Goal: Information Seeking & Learning: Find specific page/section

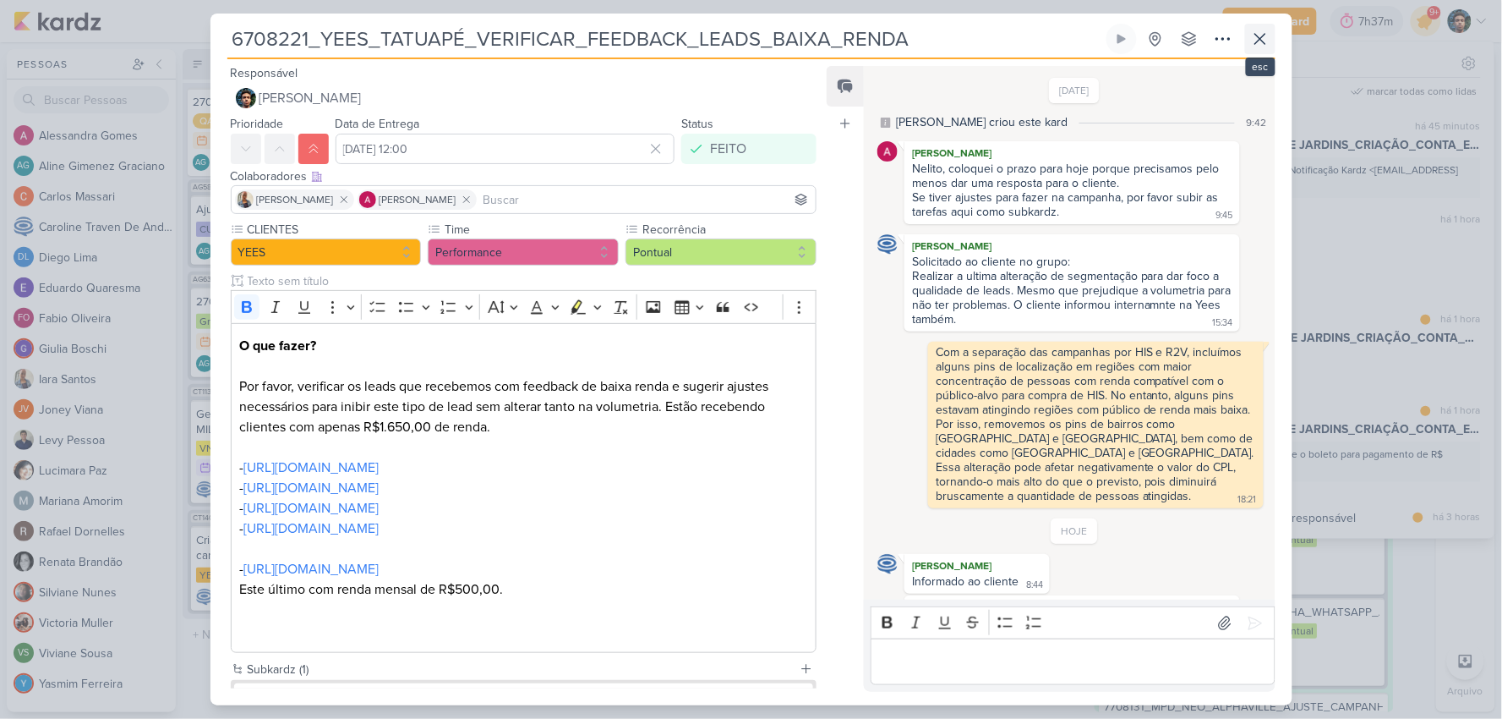
scroll to position [1733, 0]
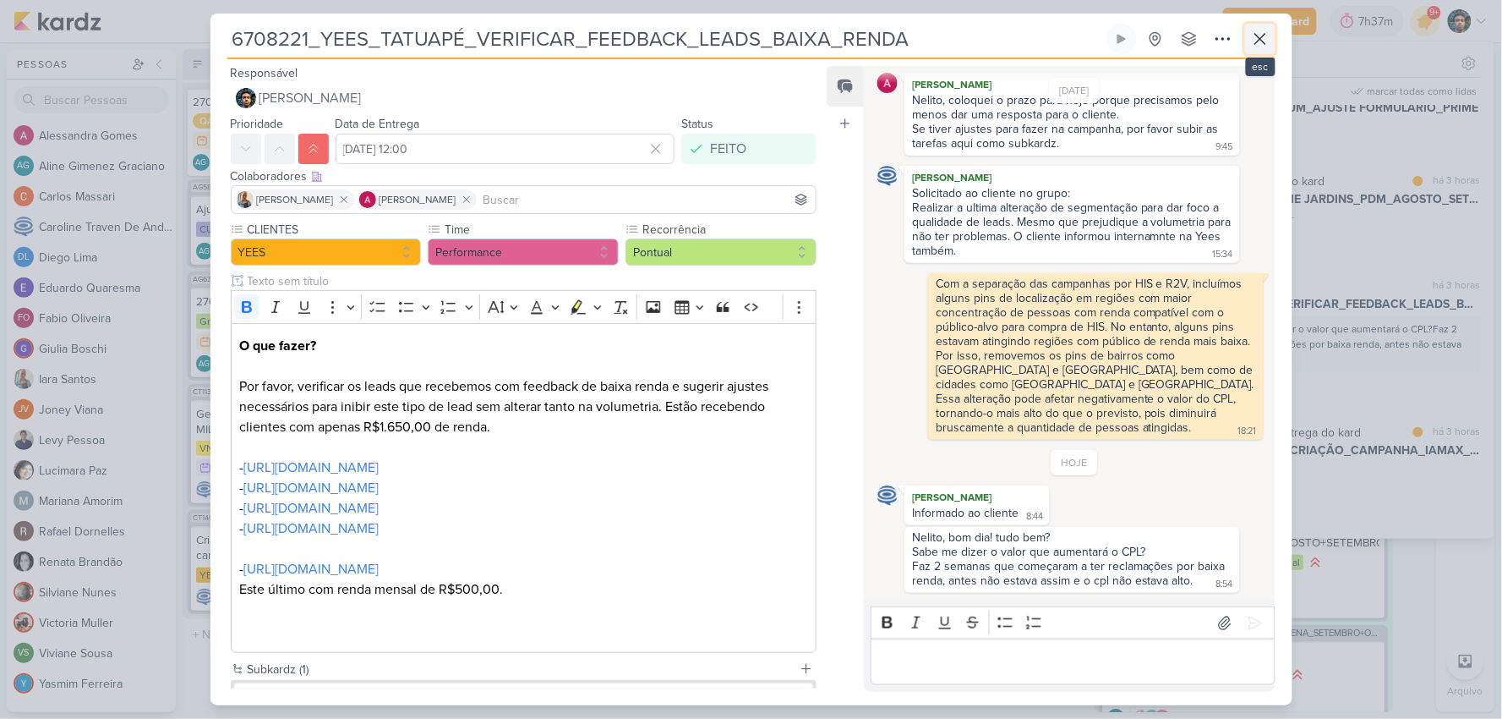
click at [1262, 38] on icon at bounding box center [1260, 39] width 20 height 20
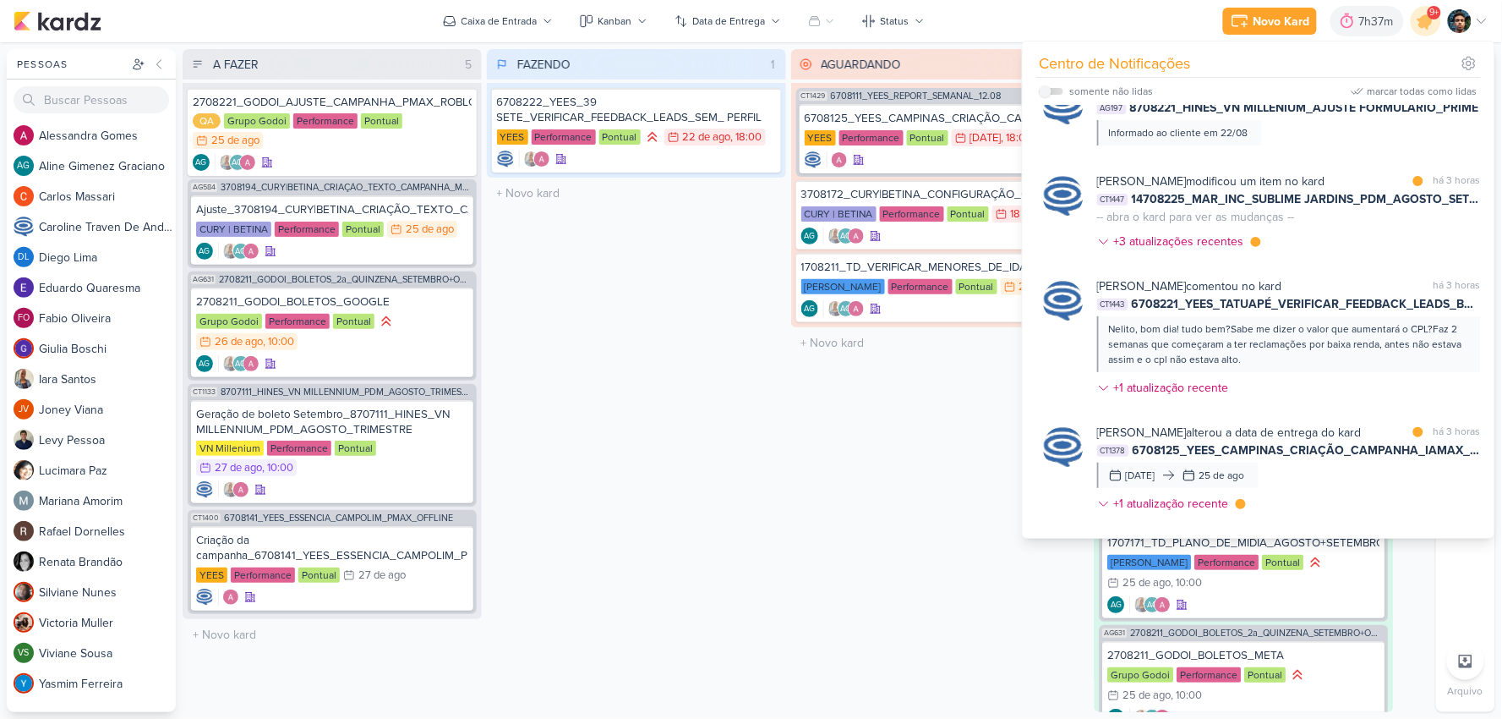
click at [747, 435] on div "FAZENDO 1 Mover Para Esquerda Mover Para Direita [GEOGRAPHIC_DATA] 6708222_YEES…" at bounding box center [636, 380] width 299 height 663
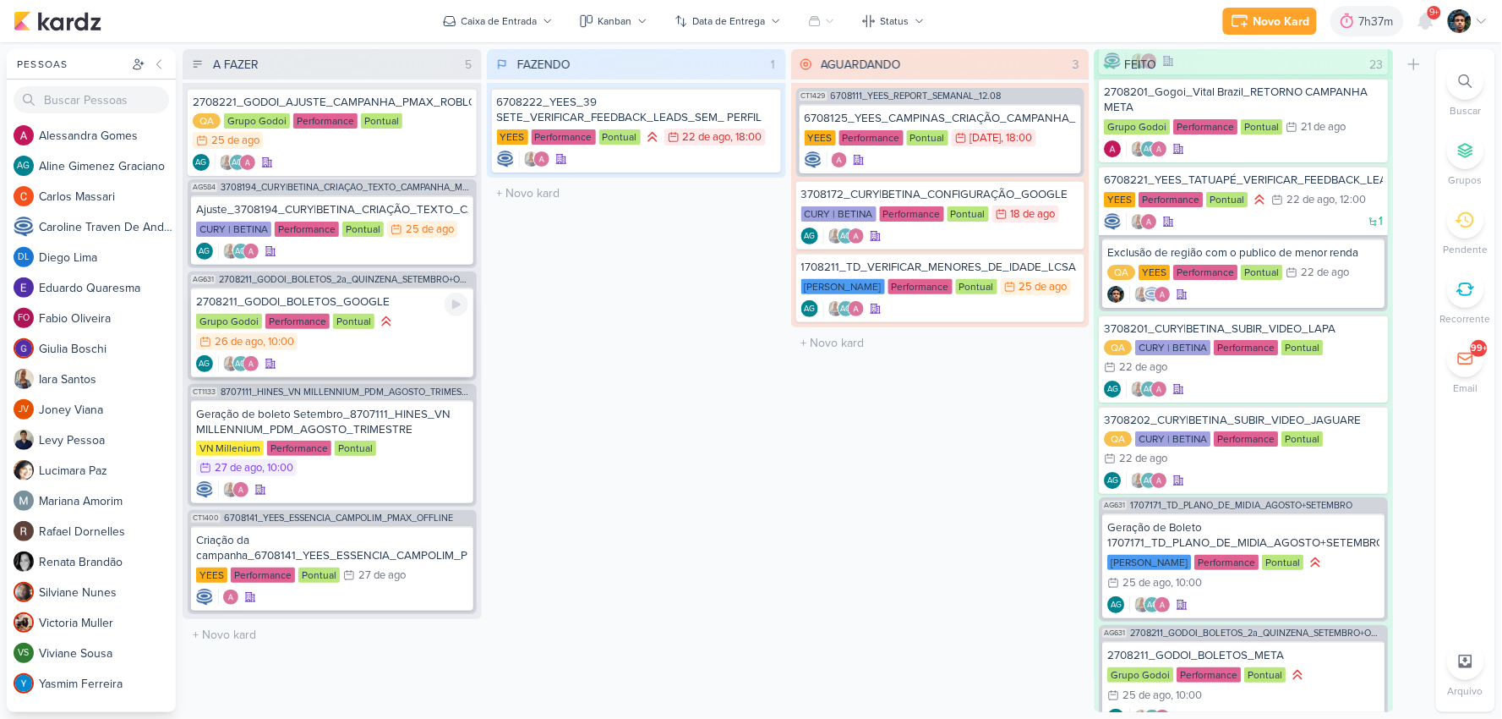
click at [359, 355] on div "AG AG" at bounding box center [332, 363] width 272 height 17
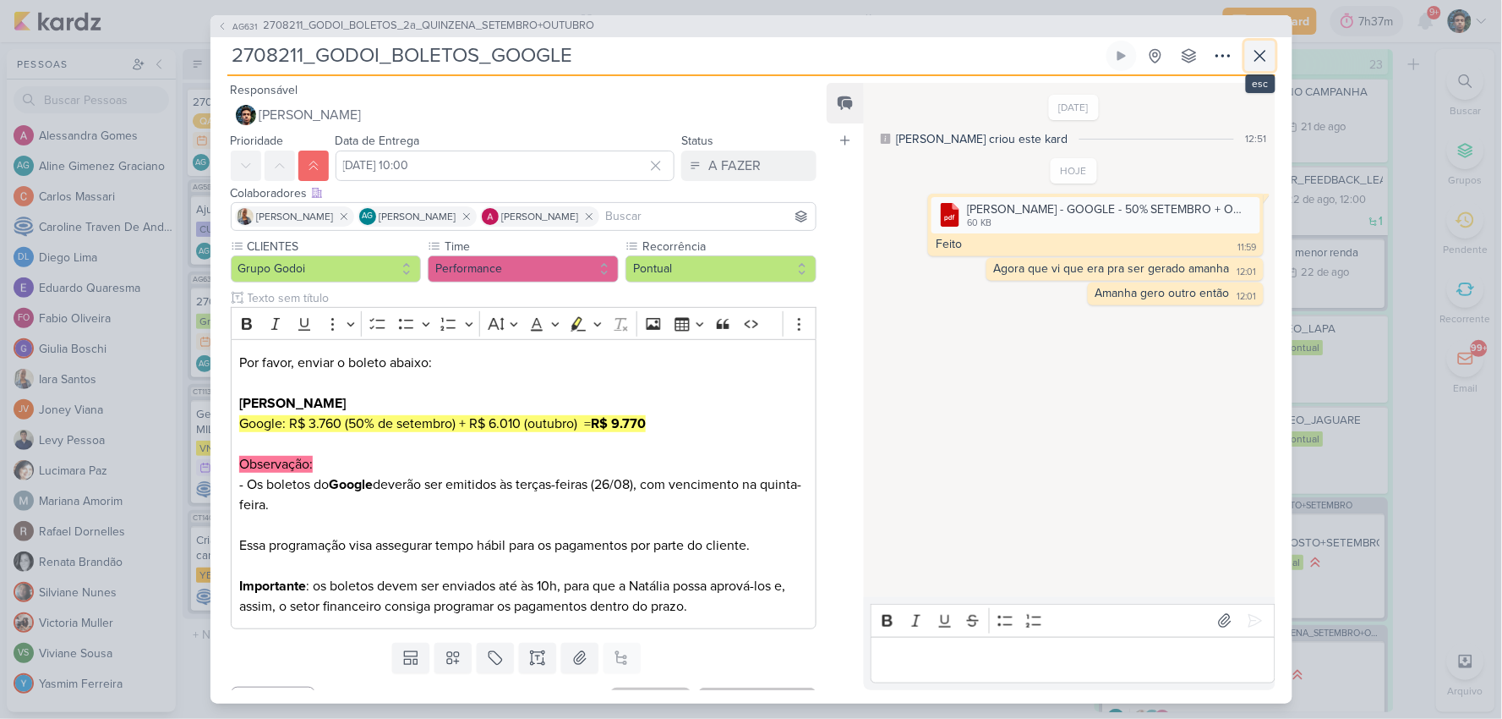
click at [1249, 52] on button at bounding box center [1260, 56] width 30 height 30
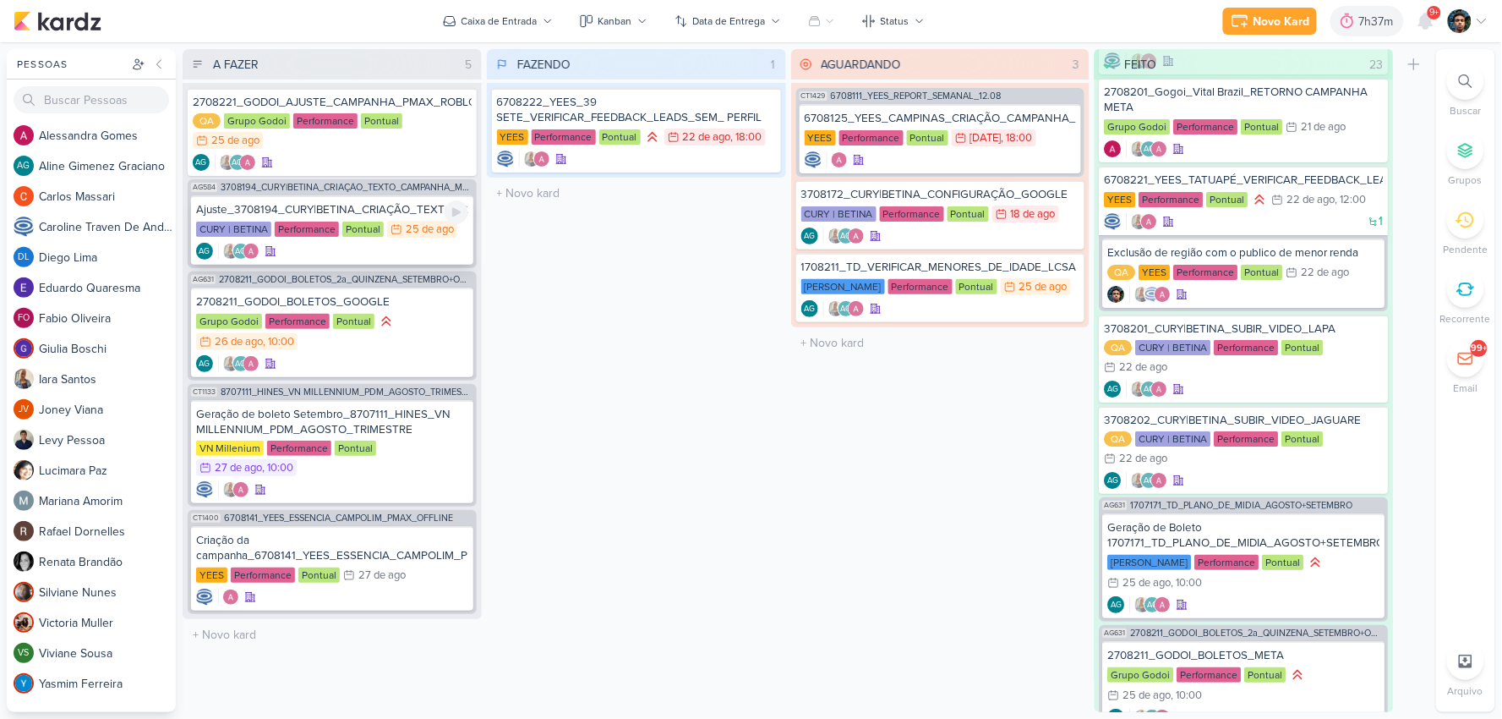
click at [381, 202] on div "Ajuste_3708194_CURY|BETINA_CRIAÇÃO_TEXTO_CAMPANHA_META_V3" at bounding box center [332, 209] width 272 height 15
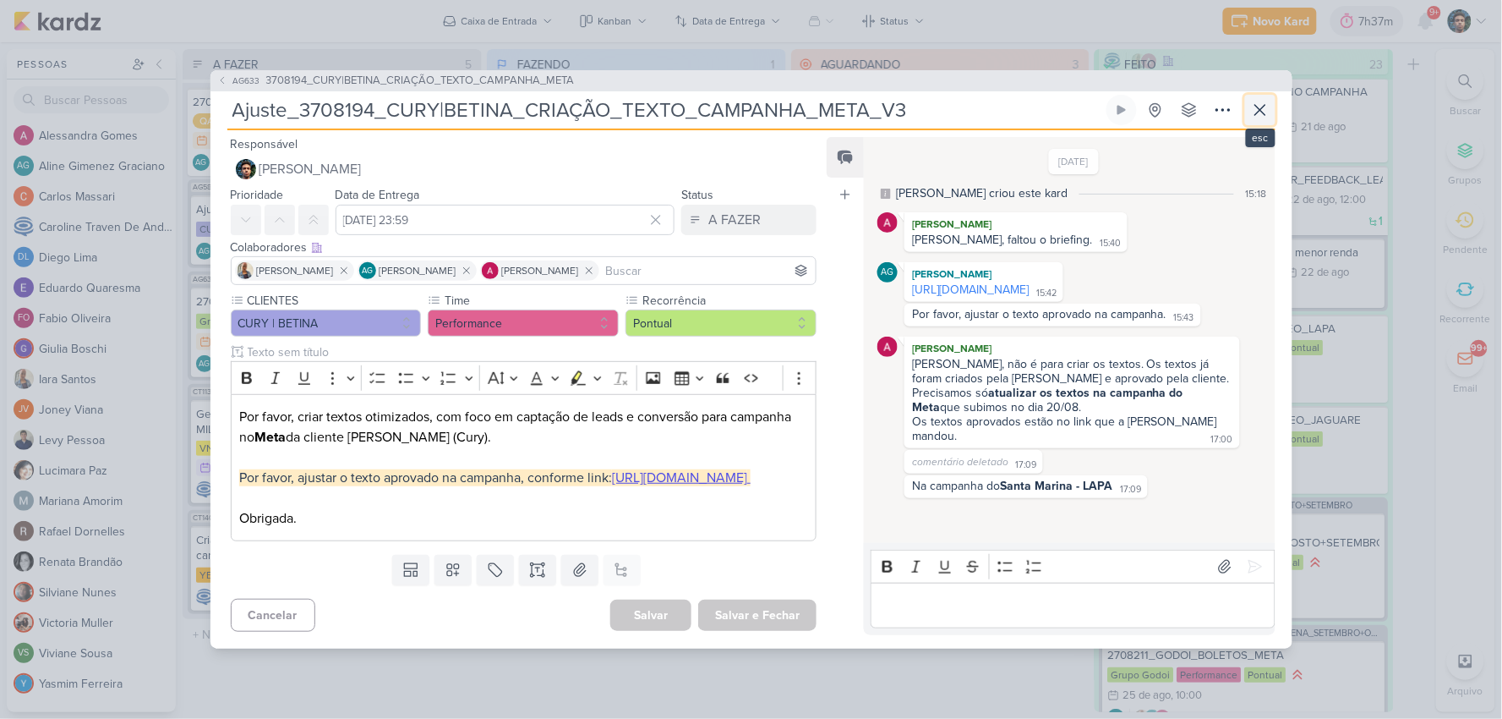
click at [1261, 105] on icon at bounding box center [1260, 110] width 10 height 10
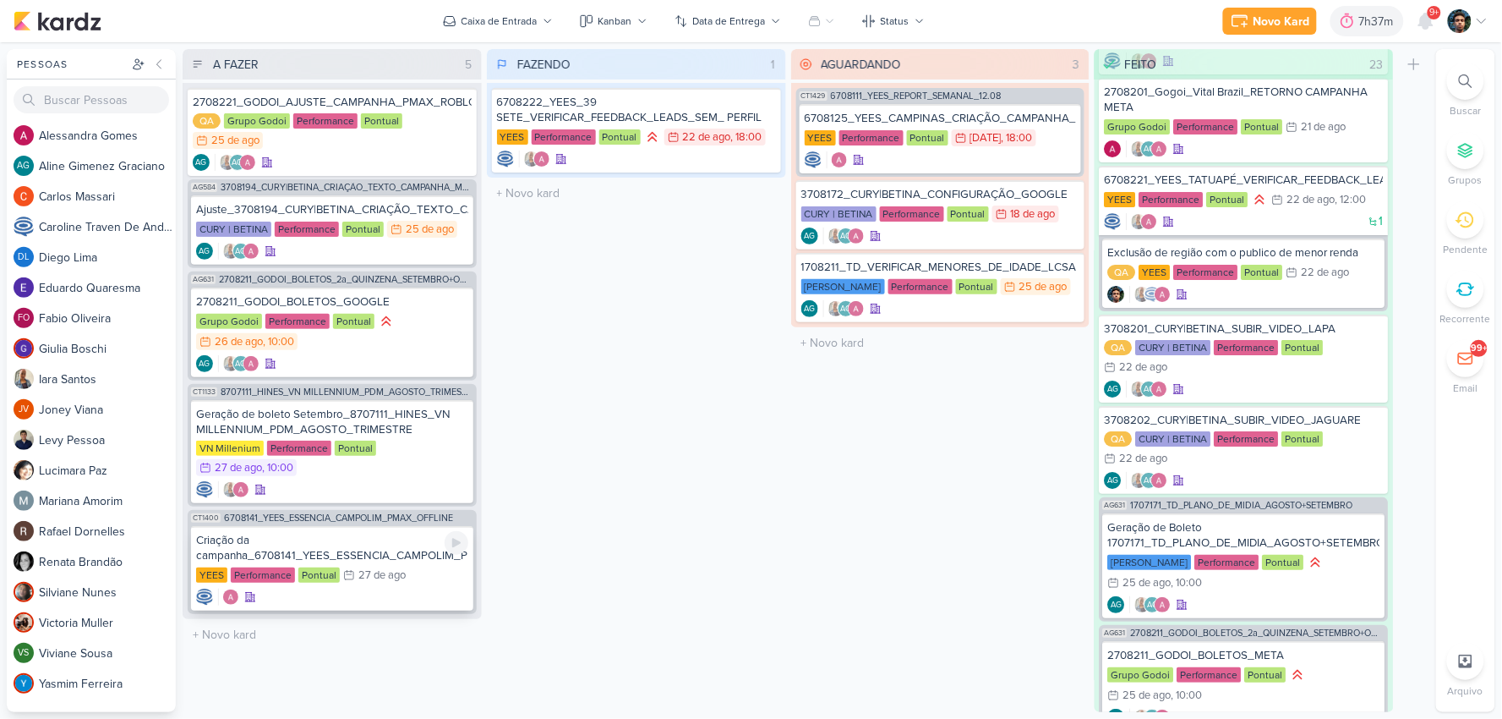
click at [301, 539] on div "Criação da campanha_6708141_YEES_ESSENCIA_CAMPOLIM_PMAX_OFFLINE" at bounding box center [332, 548] width 272 height 30
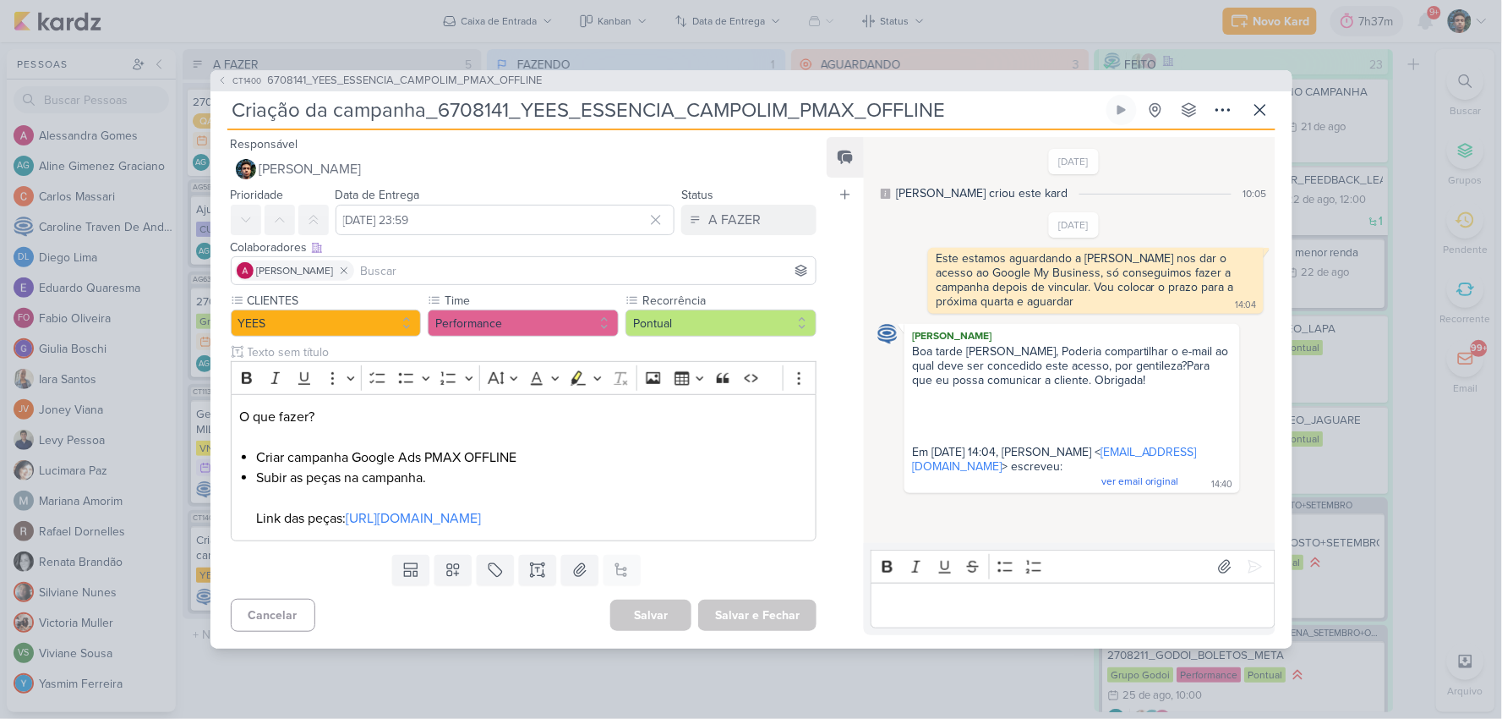
drag, startPoint x: 925, startPoint y: 350, endPoint x: 1265, endPoint y: 446, distance: 353.0
click at [1265, 446] on div "[DATE] [PERSON_NAME] criou este kard 10:05 [DATE] 14:04 14:04" at bounding box center [1068, 341] width 409 height 404
